Goal: Task Accomplishment & Management: Use online tool/utility

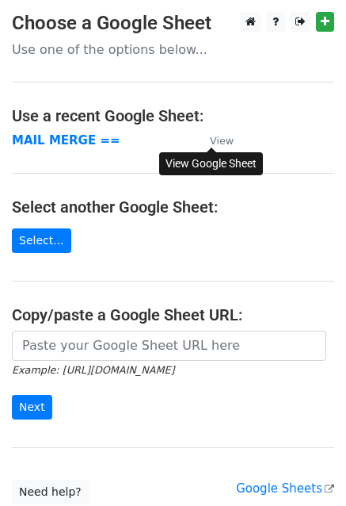
click at [201, 143] on link "View" at bounding box center [214, 140] width 40 height 14
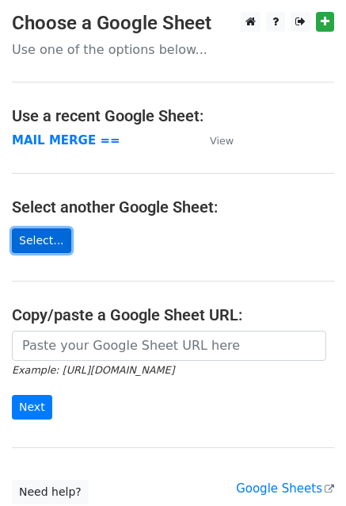
click at [36, 243] on link "Select..." at bounding box center [41, 240] width 59 height 25
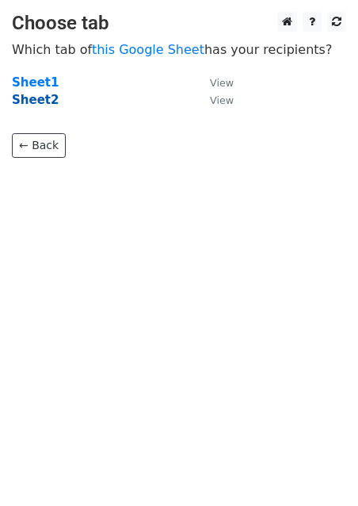
click at [29, 99] on strong "Sheet2" at bounding box center [35, 100] width 47 height 14
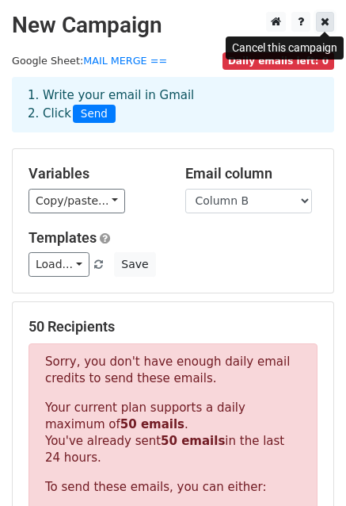
click at [330, 28] on link at bounding box center [325, 22] width 18 height 20
